Goal: Transaction & Acquisition: Purchase product/service

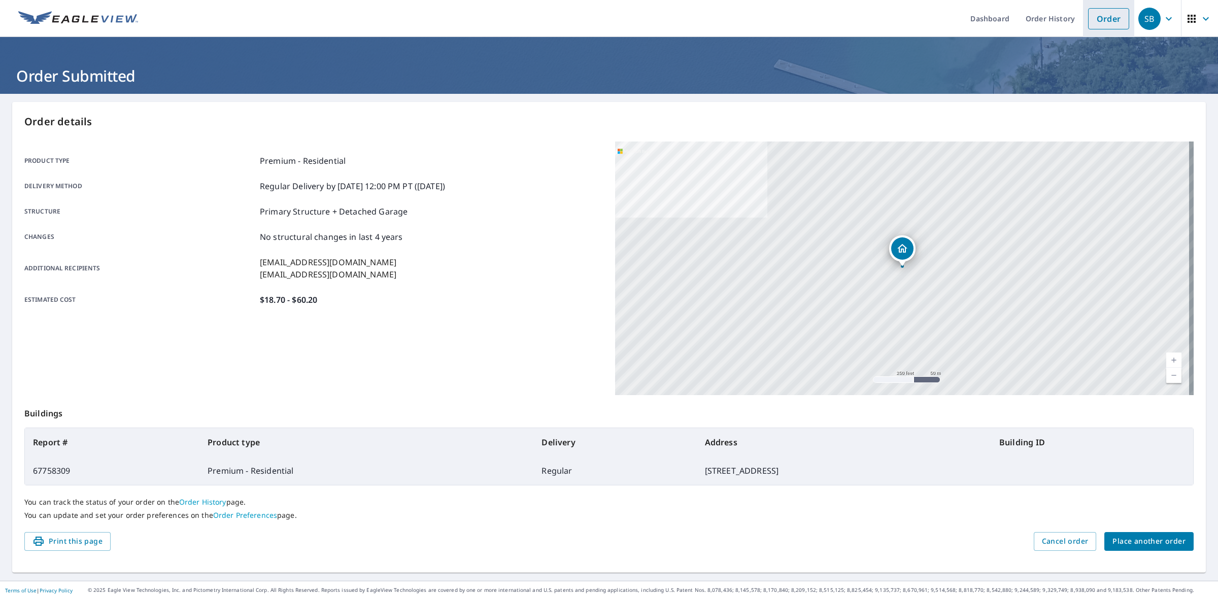
click at [1105, 23] on link "Order" at bounding box center [1108, 18] width 41 height 21
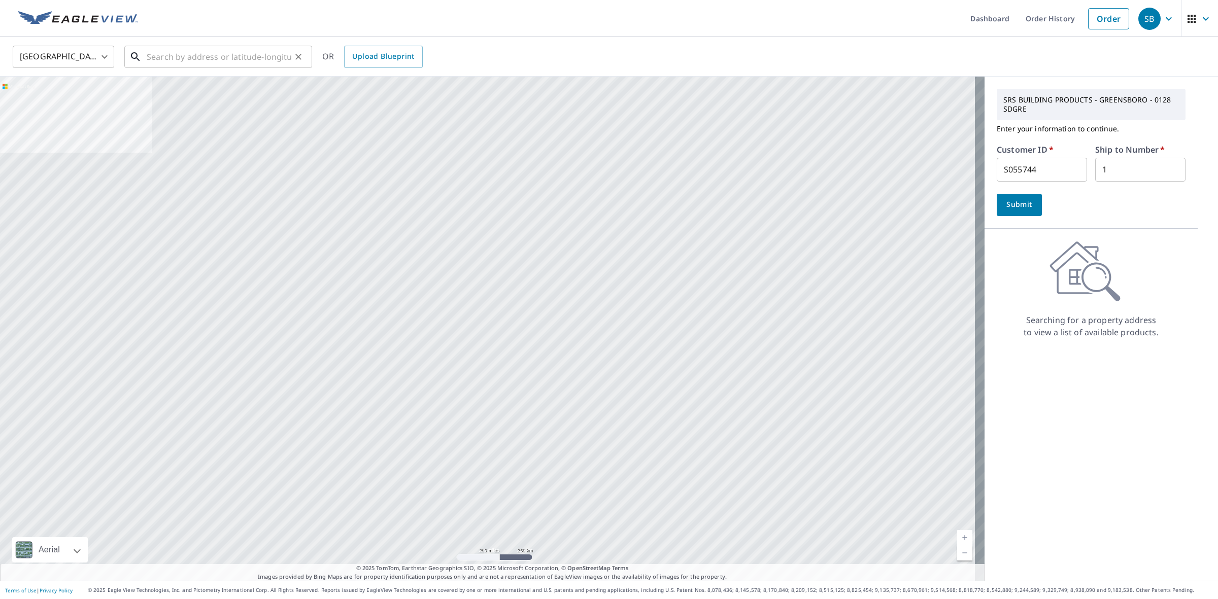
click at [171, 58] on input "text" at bounding box center [219, 57] width 145 height 28
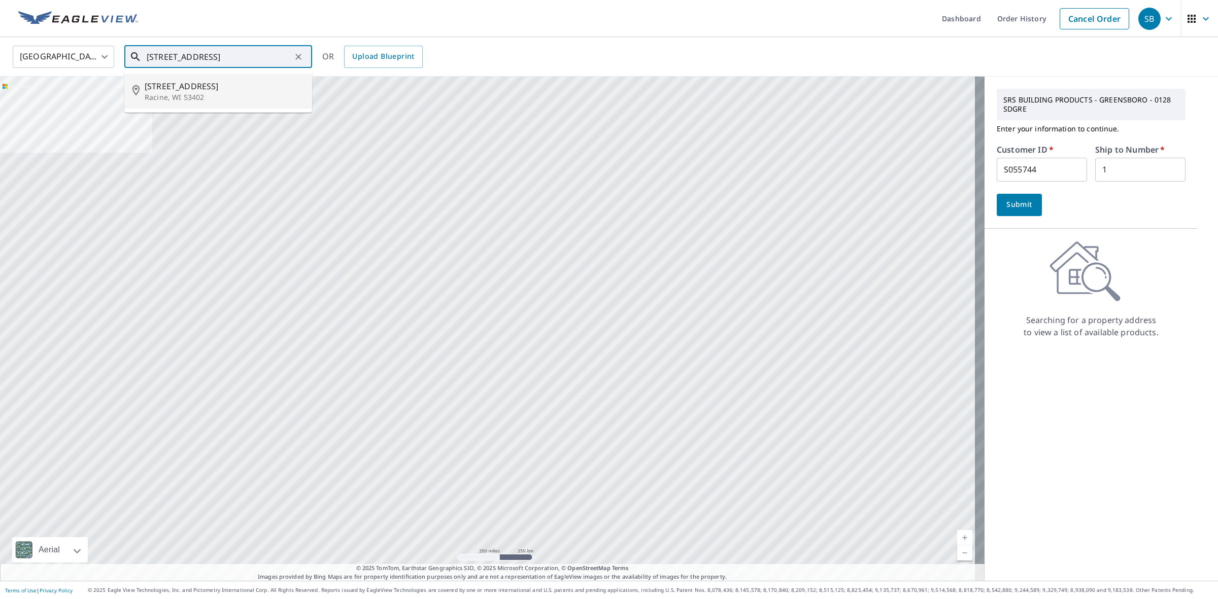
click at [188, 54] on input "[STREET_ADDRESS]" at bounding box center [219, 57] width 145 height 28
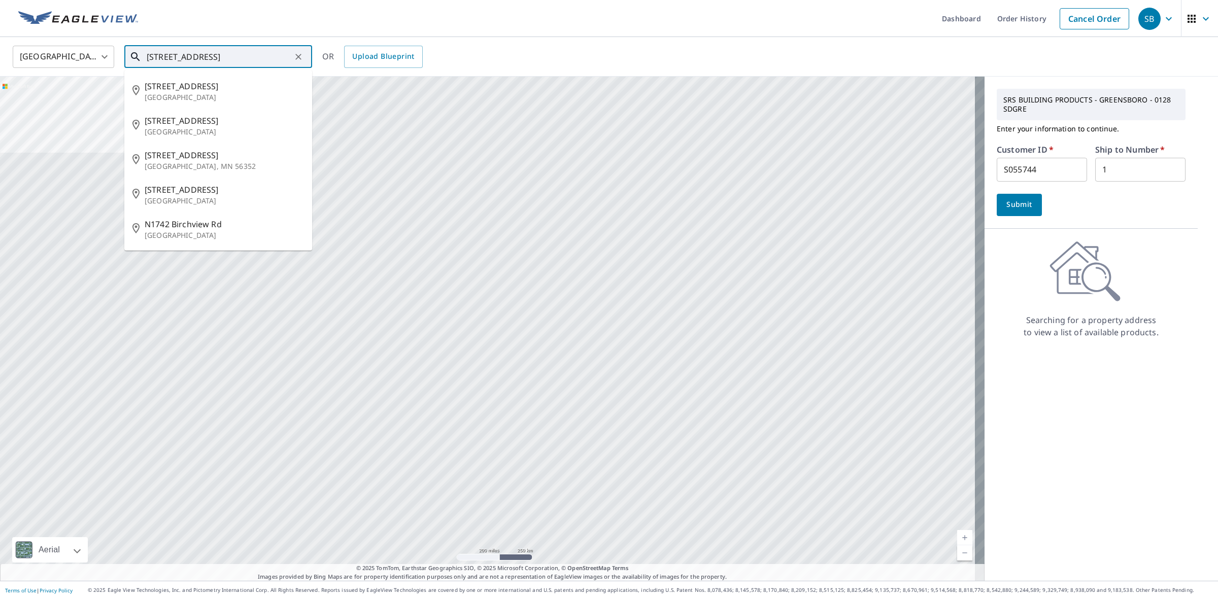
click at [269, 56] on input "[STREET_ADDRESS]" at bounding box center [219, 57] width 145 height 28
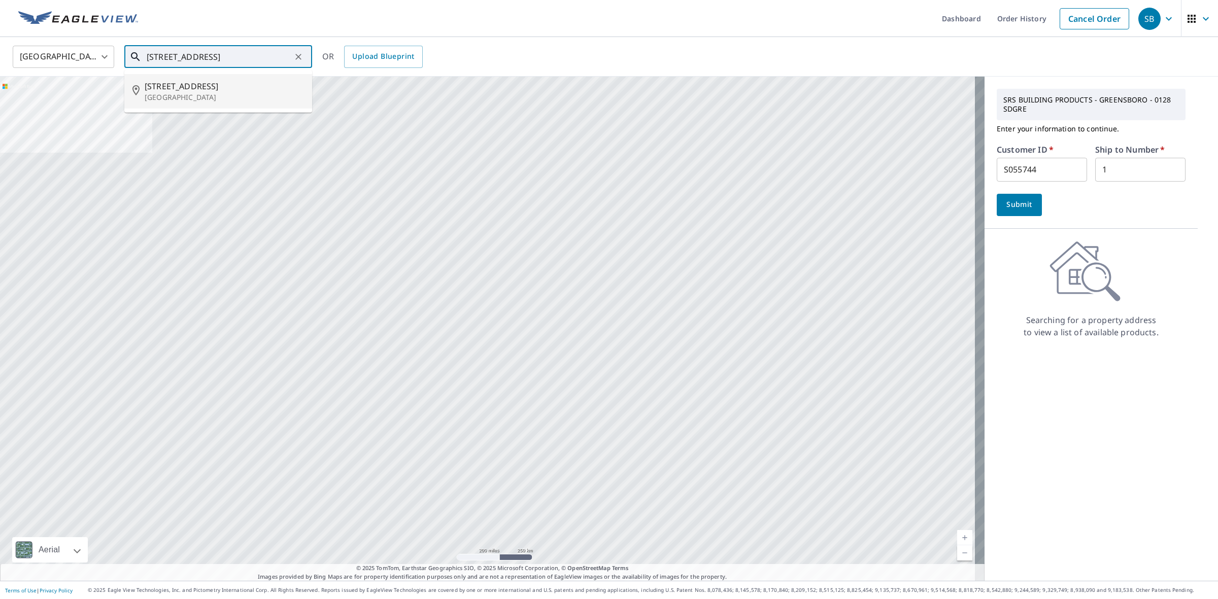
click at [258, 92] on p "[GEOGRAPHIC_DATA]" at bounding box center [224, 97] width 159 height 10
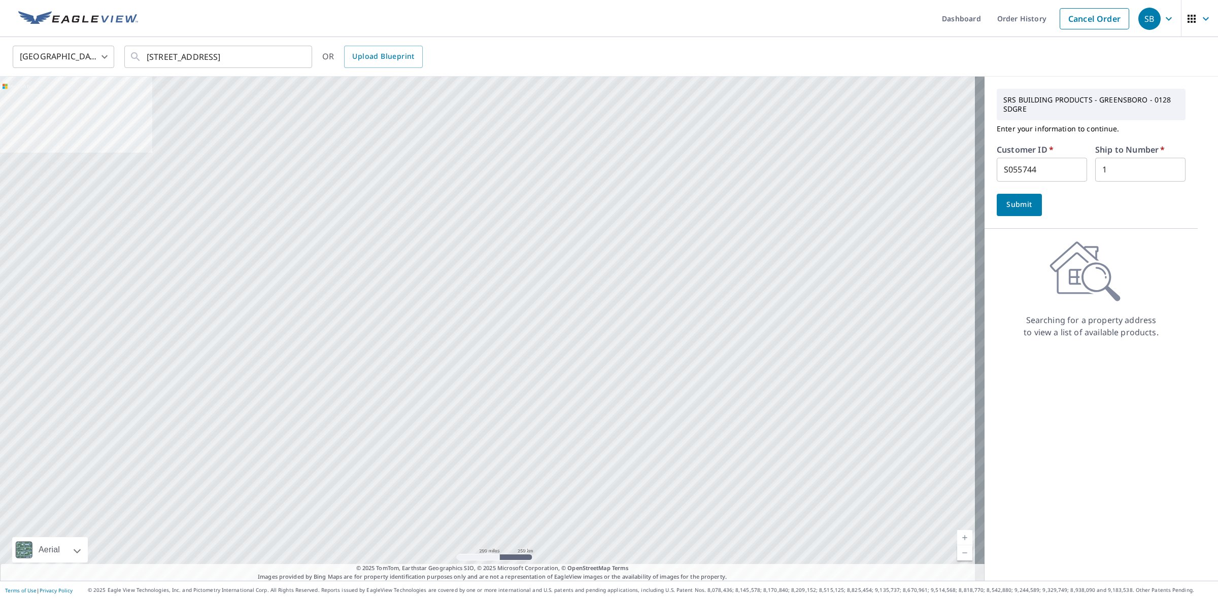
type input "[STREET_ADDRESS]"
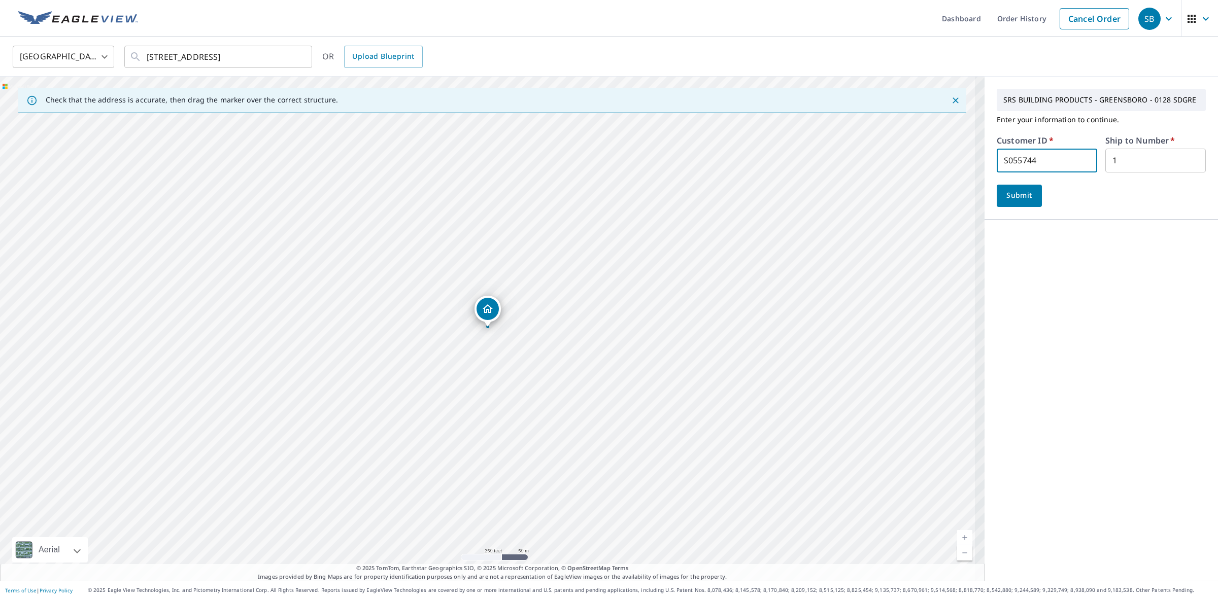
click at [1032, 151] on input "S055744" at bounding box center [1047, 161] width 100 height 24
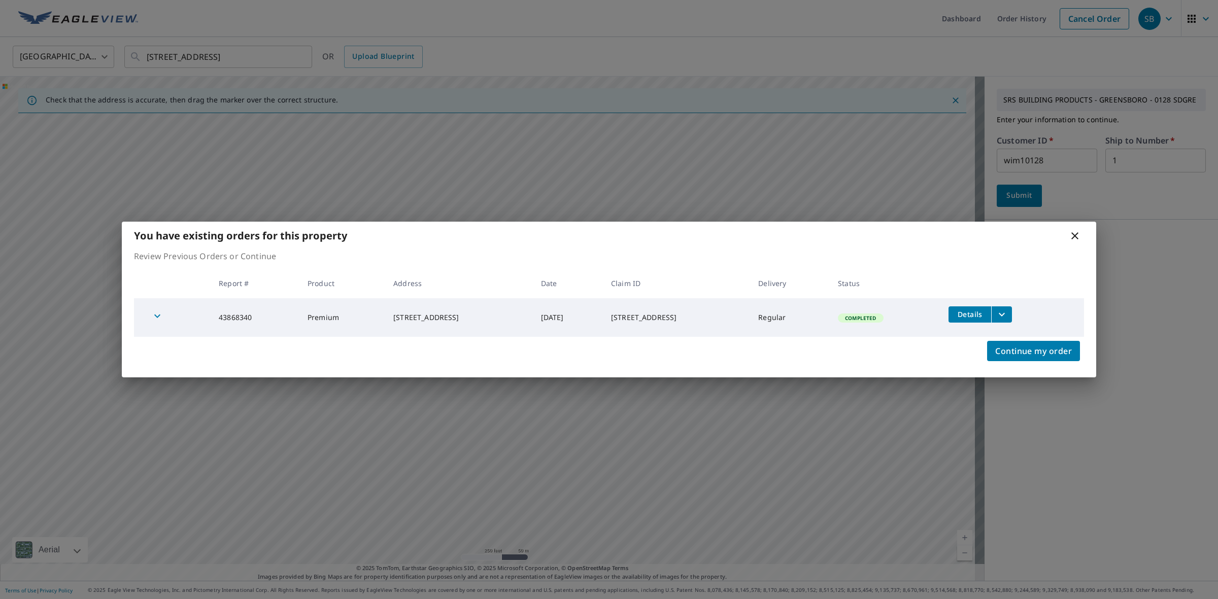
click at [1075, 234] on icon at bounding box center [1075, 236] width 12 height 12
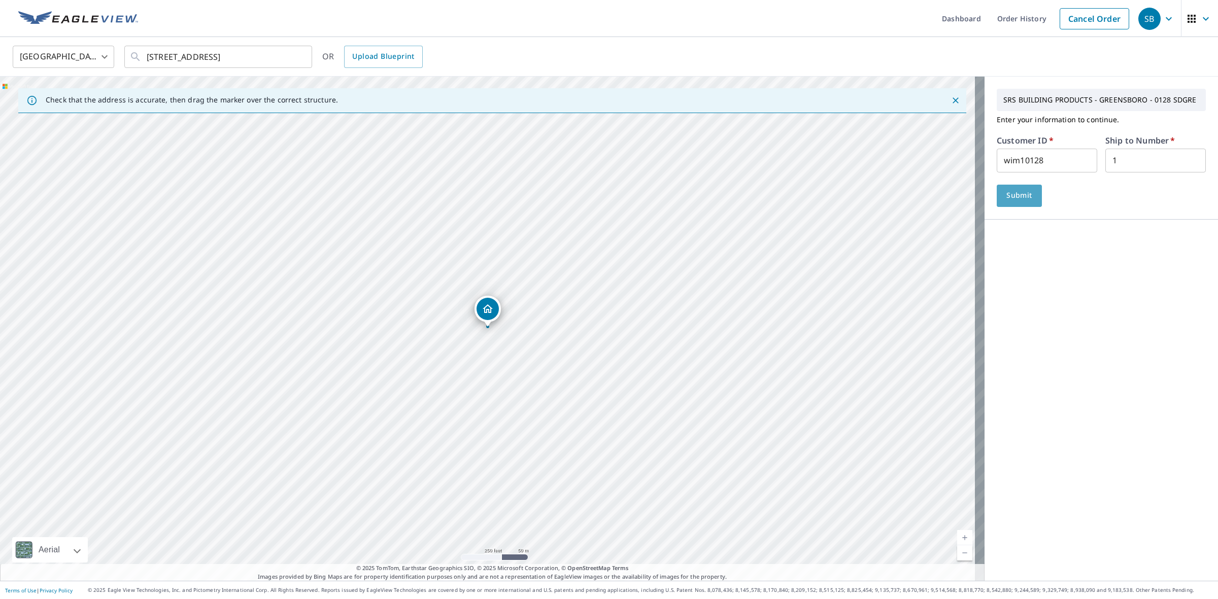
click at [1026, 192] on button "Submit" at bounding box center [1019, 196] width 45 height 22
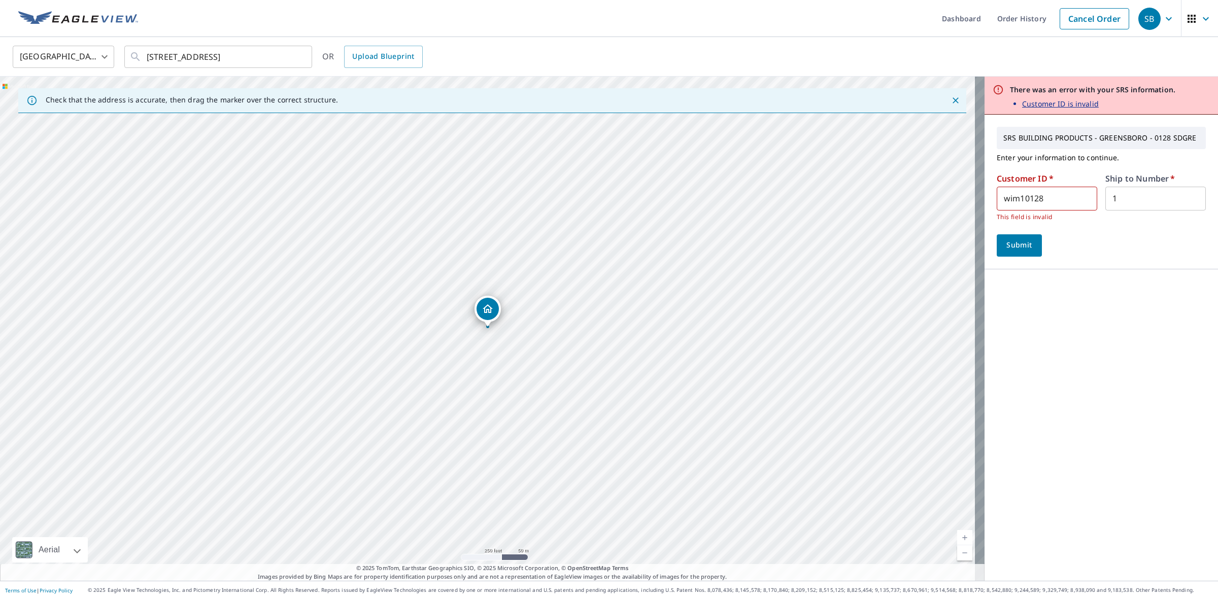
click at [1024, 195] on input "wim10128" at bounding box center [1047, 199] width 100 height 24
type input "wim128"
click at [997, 234] on button "Submit" at bounding box center [1019, 245] width 45 height 22
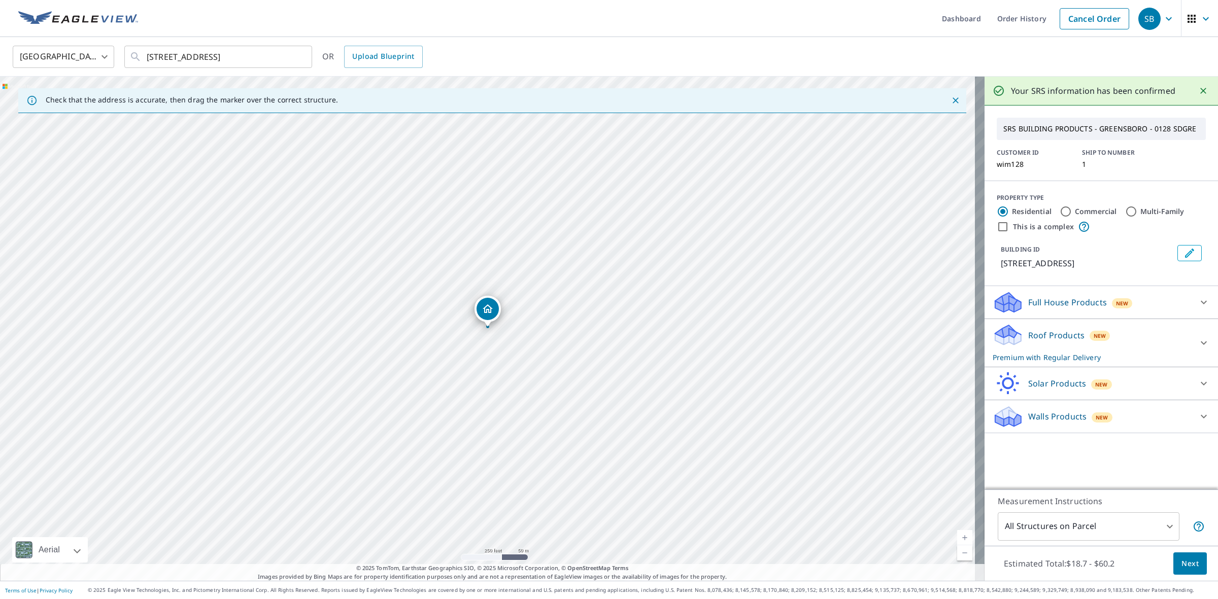
click at [1188, 566] on span "Next" at bounding box center [1190, 564] width 17 height 13
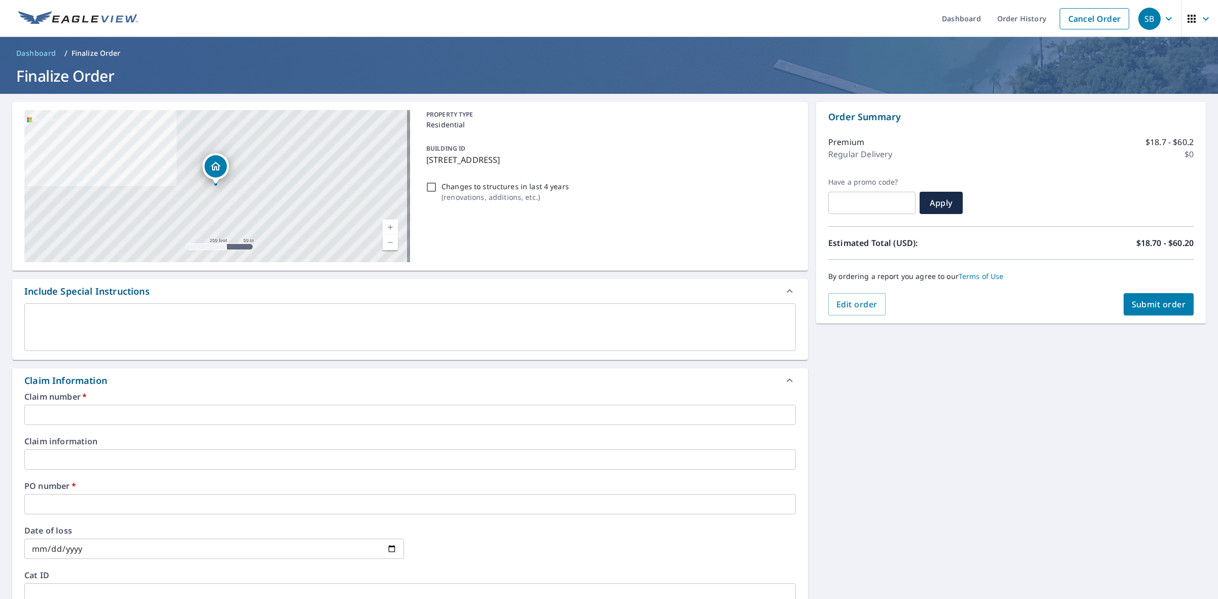
drag, startPoint x: 495, startPoint y: 160, endPoint x: 424, endPoint y: 159, distance: 71.6
click at [426, 159] on p "[STREET_ADDRESS]" at bounding box center [608, 160] width 365 height 12
checkbox input "true"
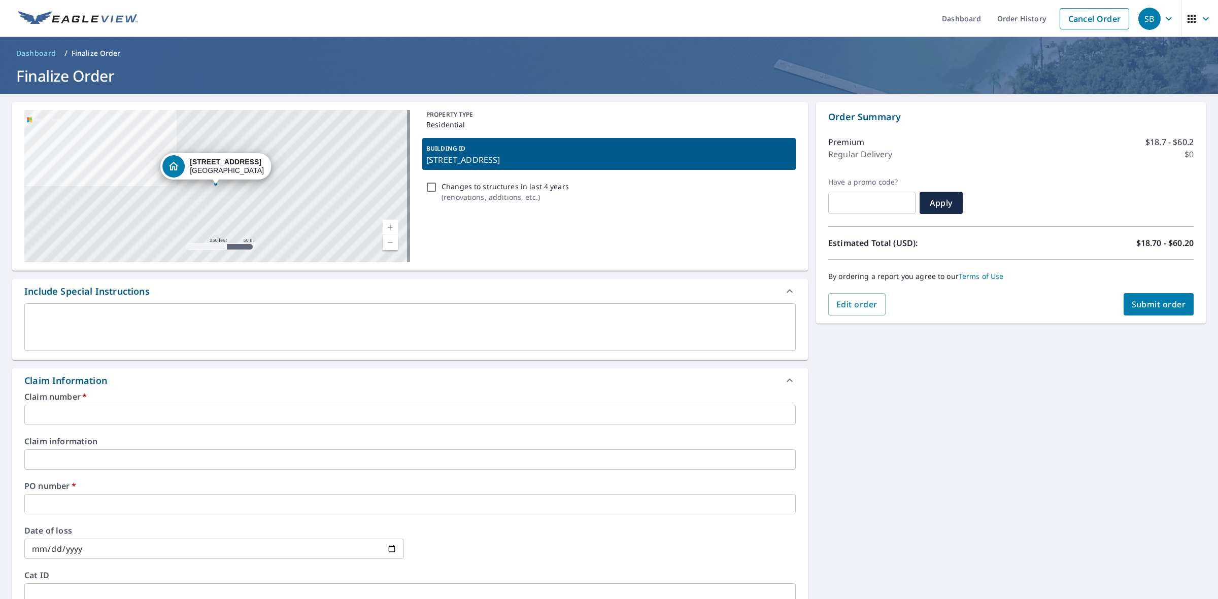
copy p "[STREET_ADDRESS]"
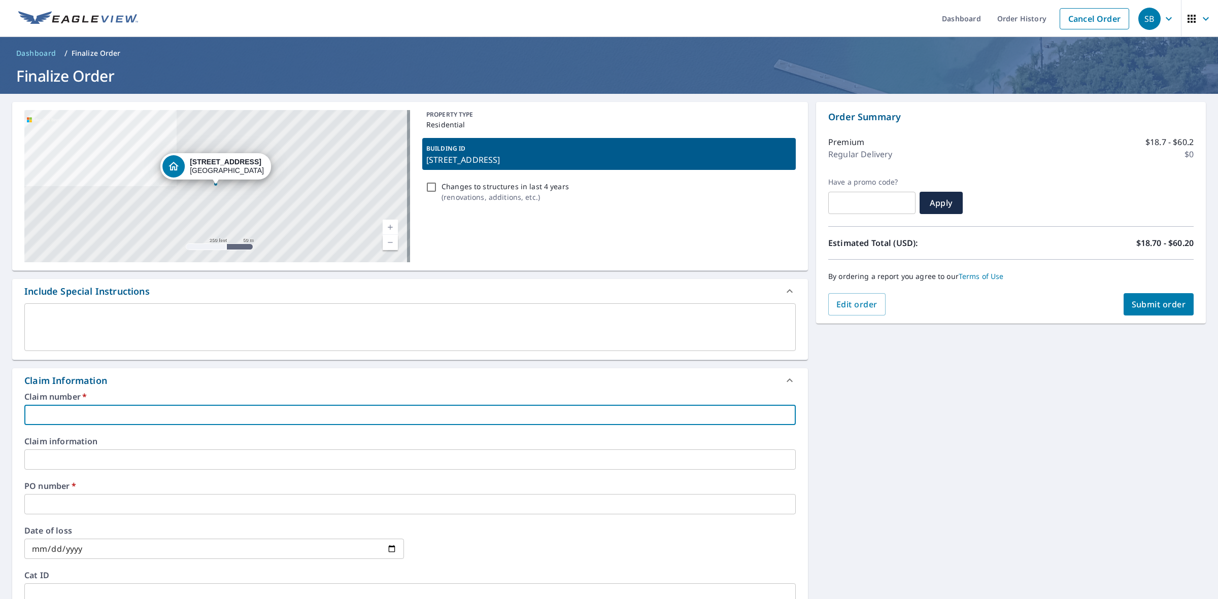
click at [166, 411] on input "text" at bounding box center [409, 415] width 771 height 20
paste input "[STREET_ADDRESS]"
type input "[STREET_ADDRESS]"
checkbox input "true"
type input "[STREET_ADDRESS]"
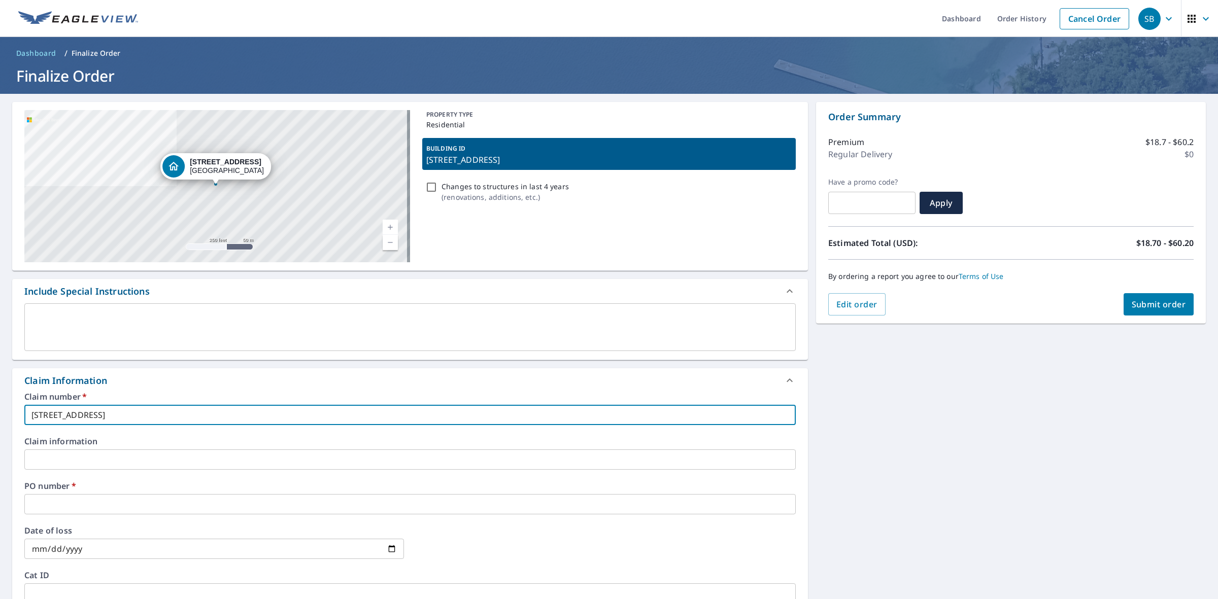
click at [156, 508] on input "text" at bounding box center [409, 504] width 771 height 20
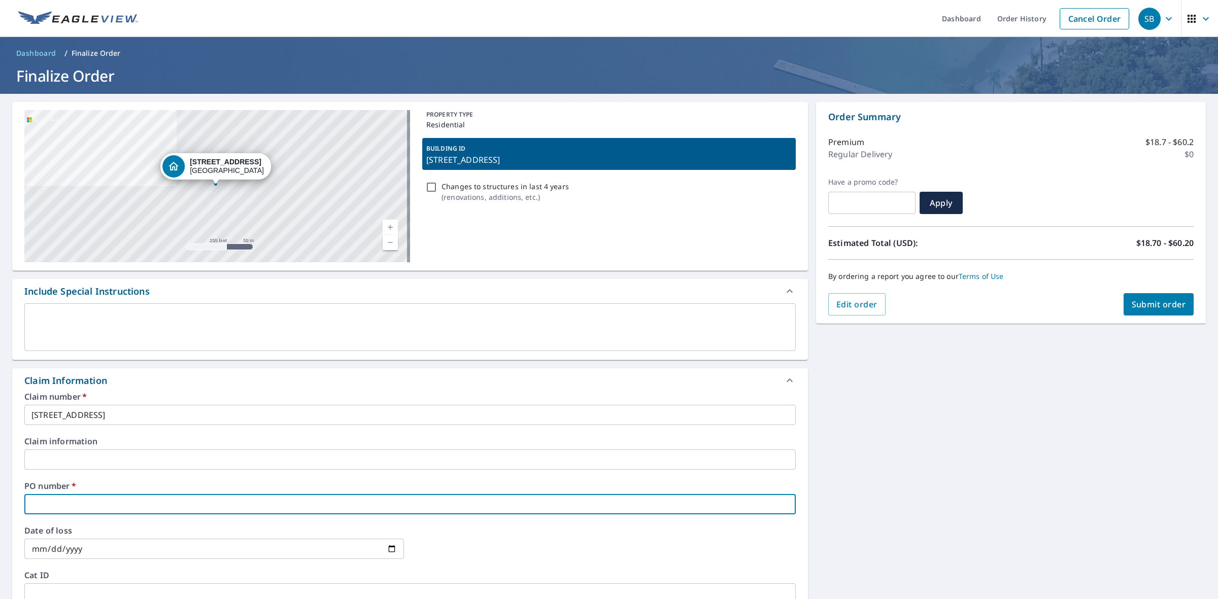
paste input "[STREET_ADDRESS]"
type input "[STREET_ADDRESS]"
checkbox input "true"
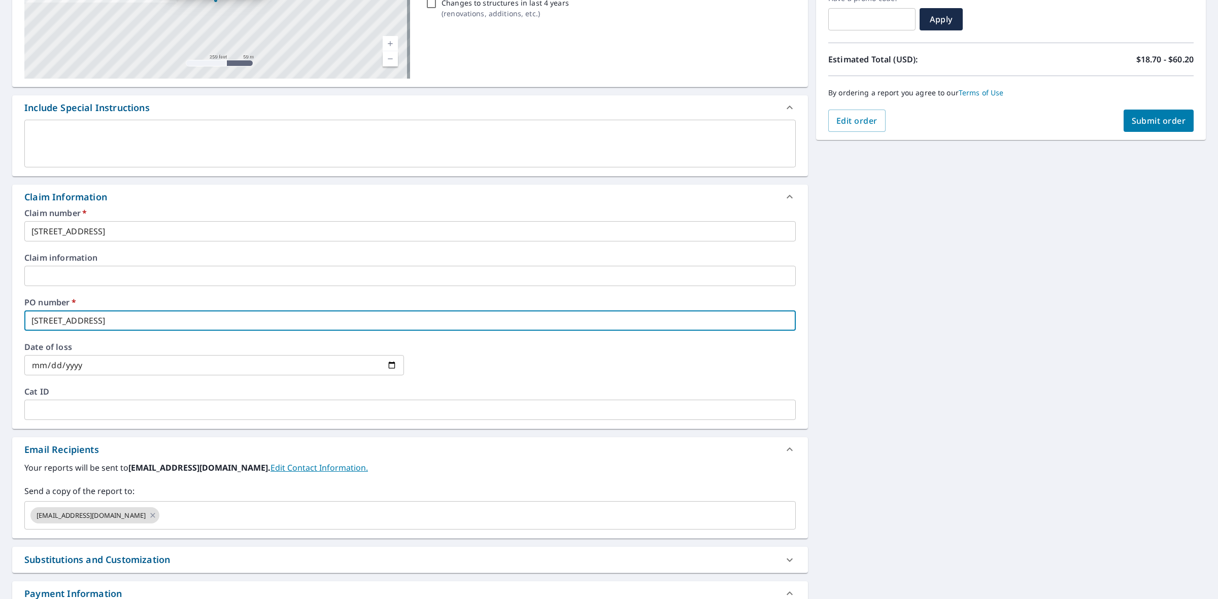
scroll to position [183, 0]
type input "[STREET_ADDRESS]"
click at [311, 519] on input "text" at bounding box center [468, 516] width 615 height 19
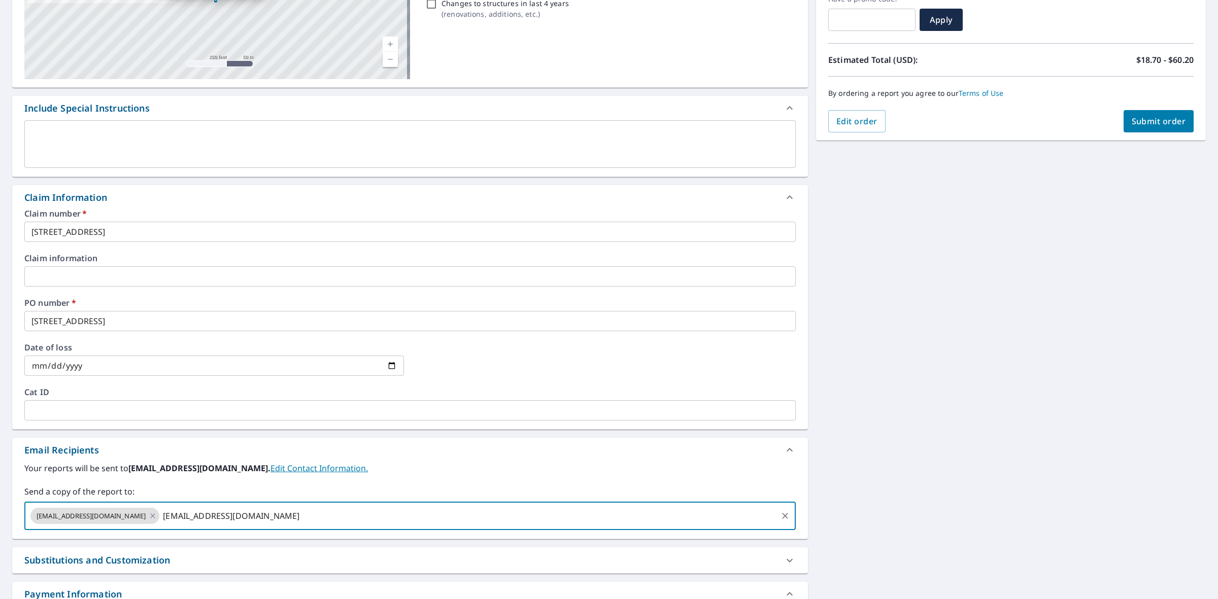
type input "[EMAIL_ADDRESS][DOMAIN_NAME]"
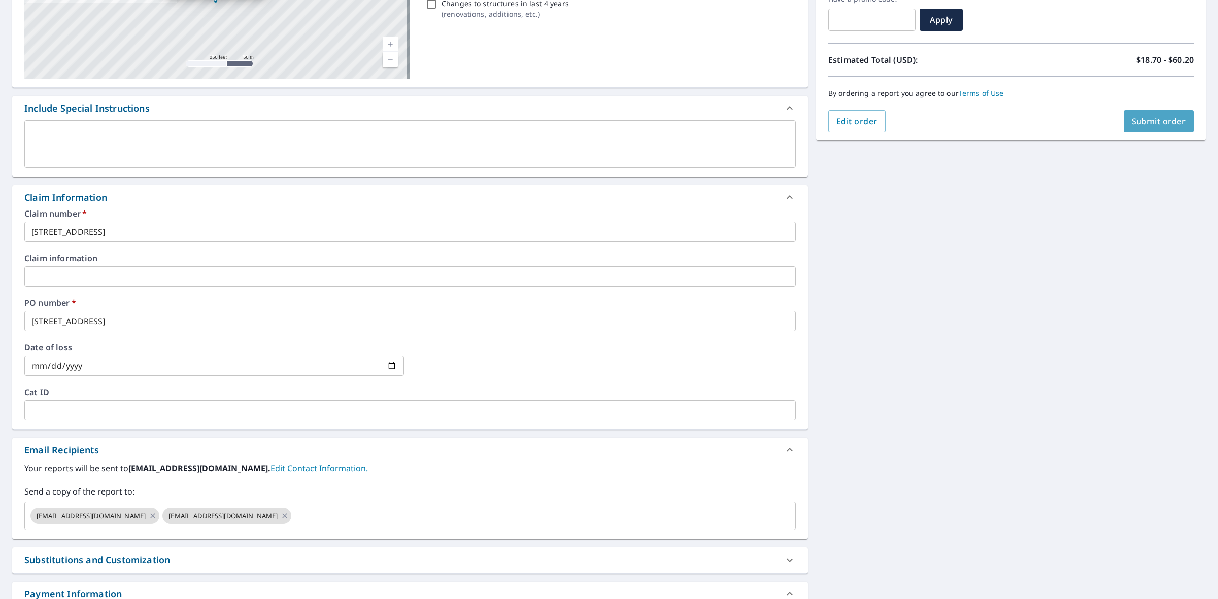
click at [1158, 122] on span "Submit order" at bounding box center [1159, 121] width 54 height 11
checkbox input "true"
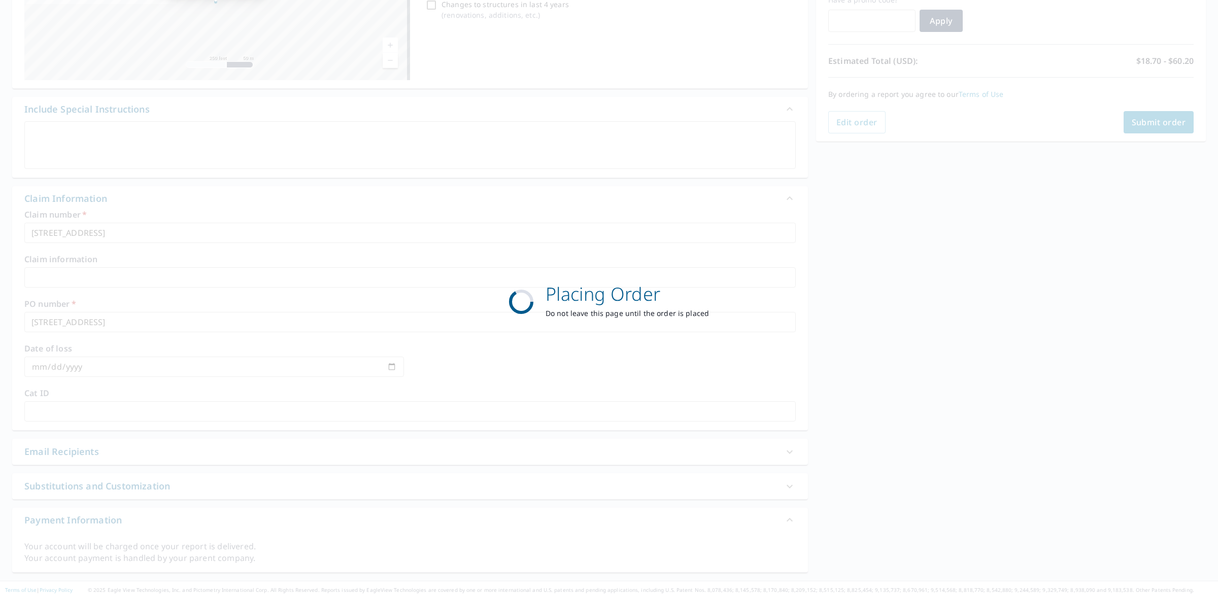
scroll to position [183, 0]
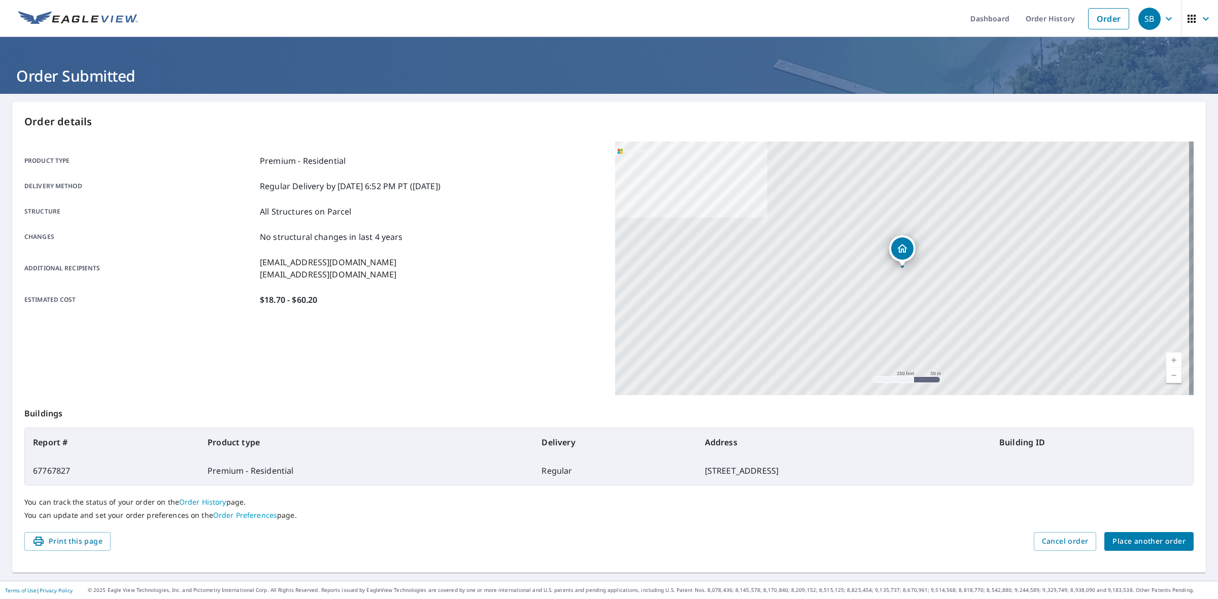
click at [484, 206] on div "Structure All Structures on Parcel" at bounding box center [313, 212] width 579 height 12
click at [516, 191] on div "Delivery method Regular Delivery by [DATE] 6:52 PM PT ([DATE])" at bounding box center [313, 186] width 579 height 12
click at [518, 165] on div "Product type Premium - Residential" at bounding box center [313, 161] width 579 height 12
click at [784, 38] on header "Order Submitted" at bounding box center [609, 65] width 1218 height 57
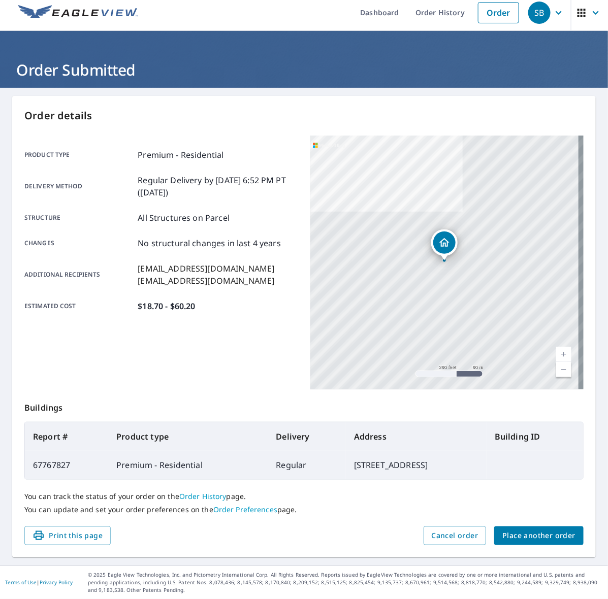
scroll to position [6, 0]
